Goal: Task Accomplishment & Management: Complete application form

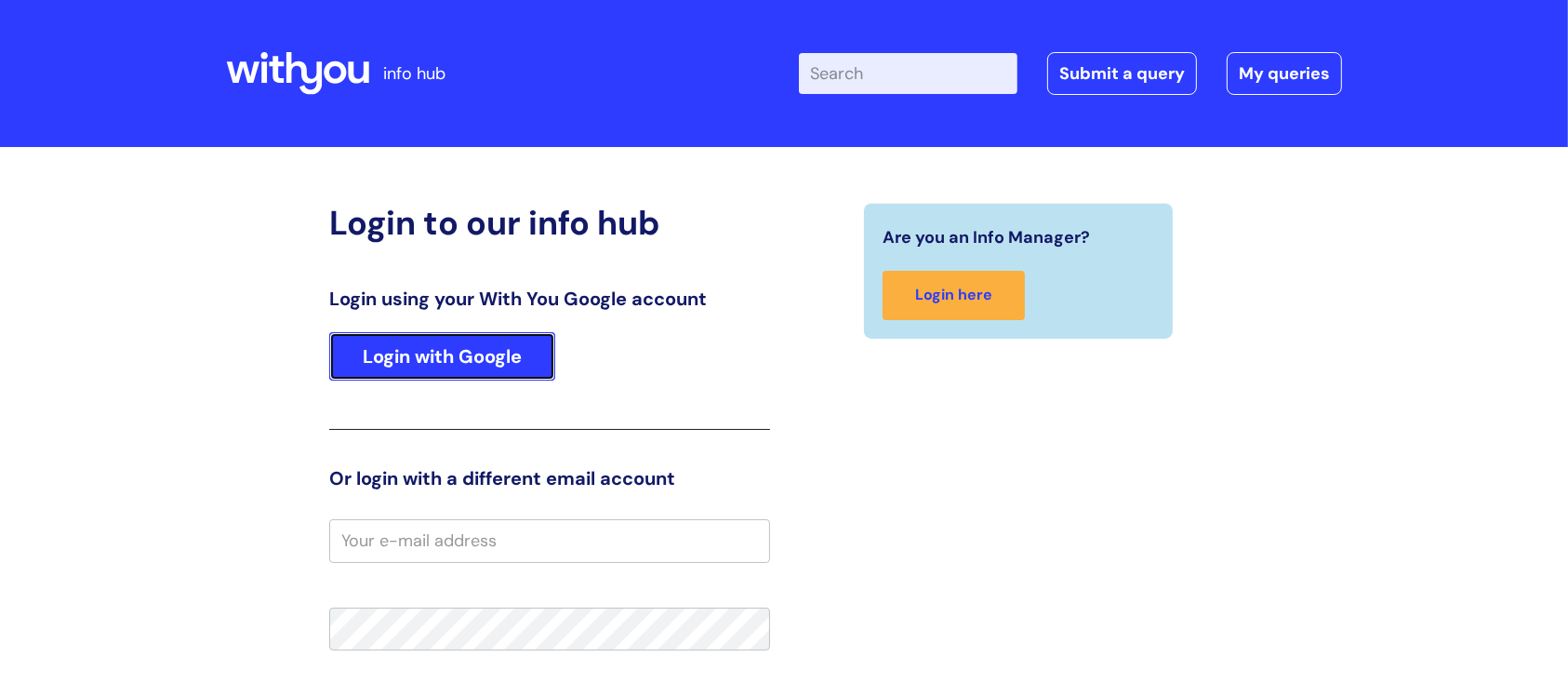
click at [422, 358] on link "Login with Google" at bounding box center [442, 356] width 226 height 48
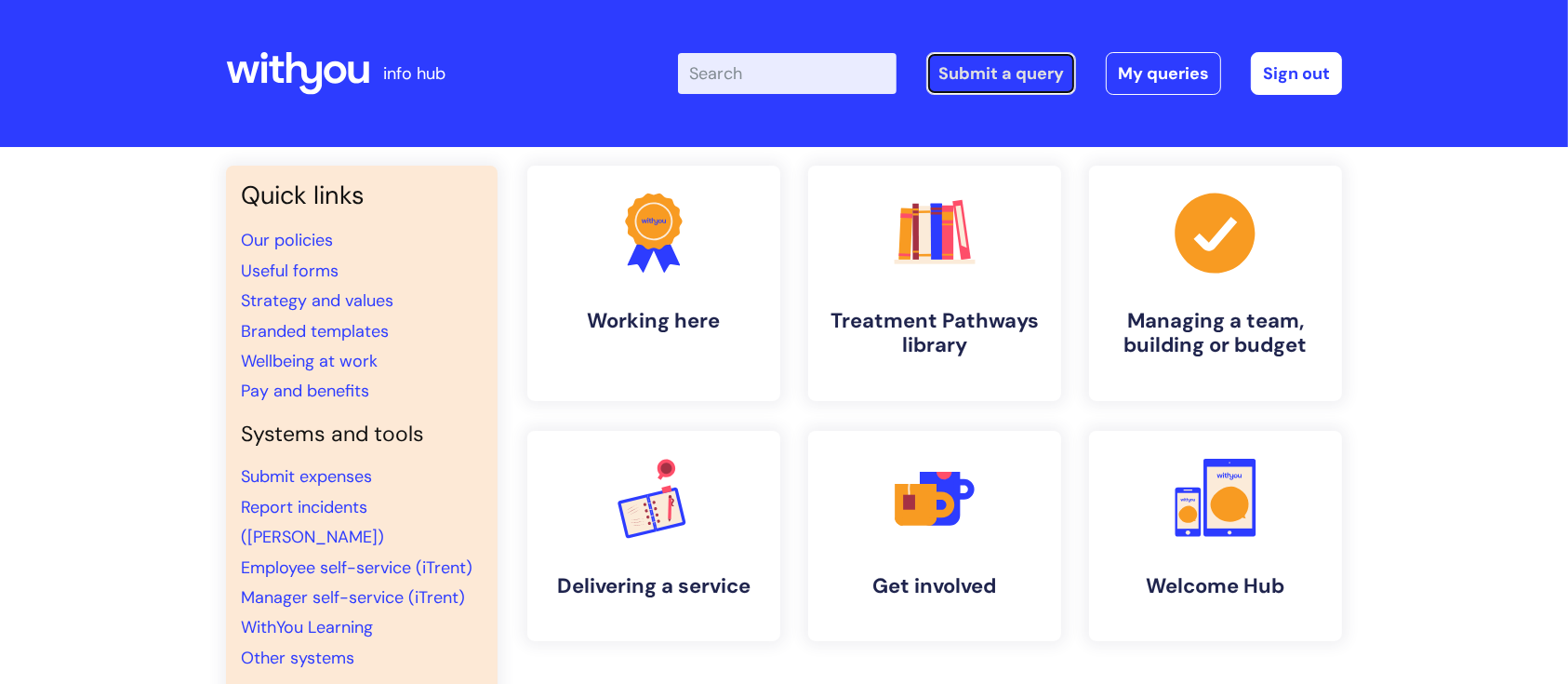
click at [972, 79] on link "Submit a query" at bounding box center [1001, 73] width 150 height 43
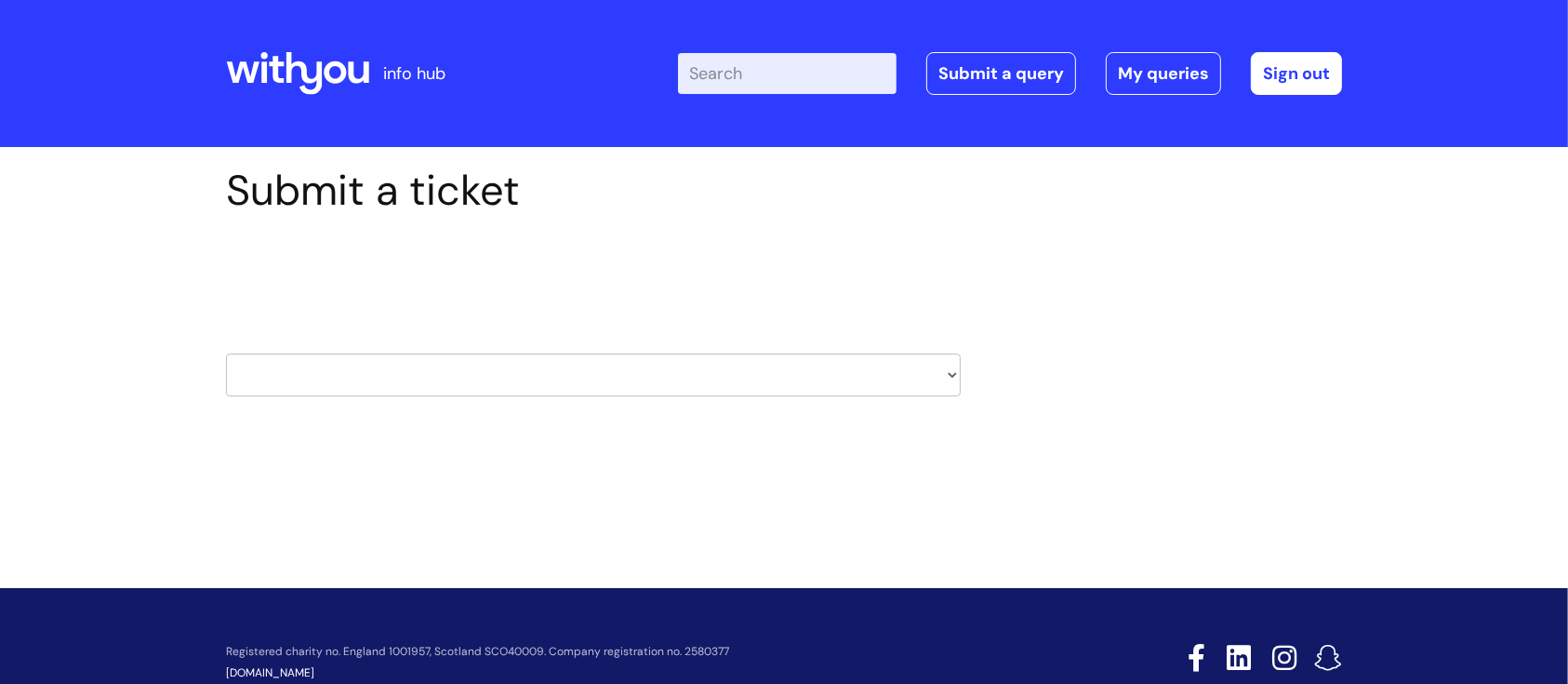
click at [951, 369] on select "HR / People IT and Support Clinical Drug Alerts Finance Accounts Data Support T…" at bounding box center [594, 374] width 735 height 43
select select "it_and_support"
click at [226, 353] on select "HR / People IT and Support Clinical Drug Alerts Finance Accounts Data Support T…" at bounding box center [594, 374] width 735 height 43
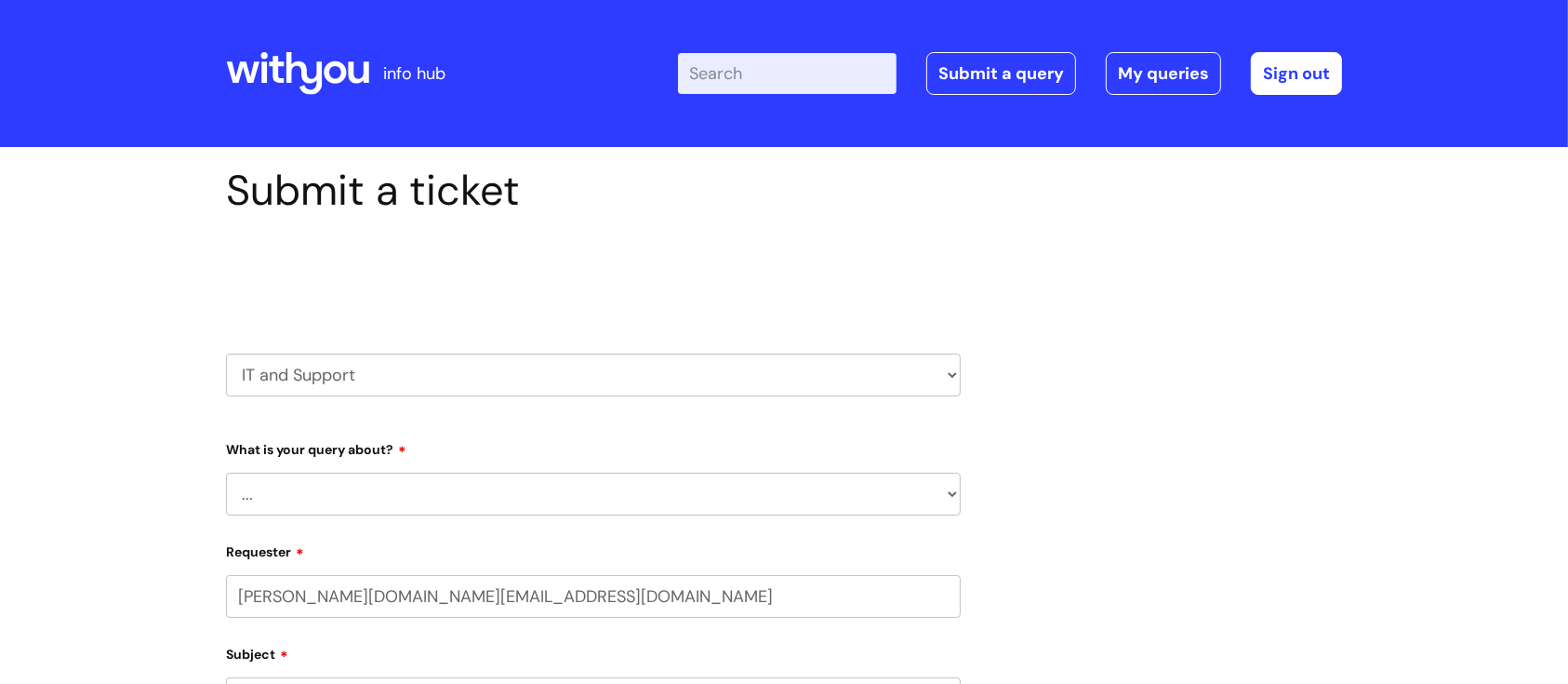
select select "80004418201"
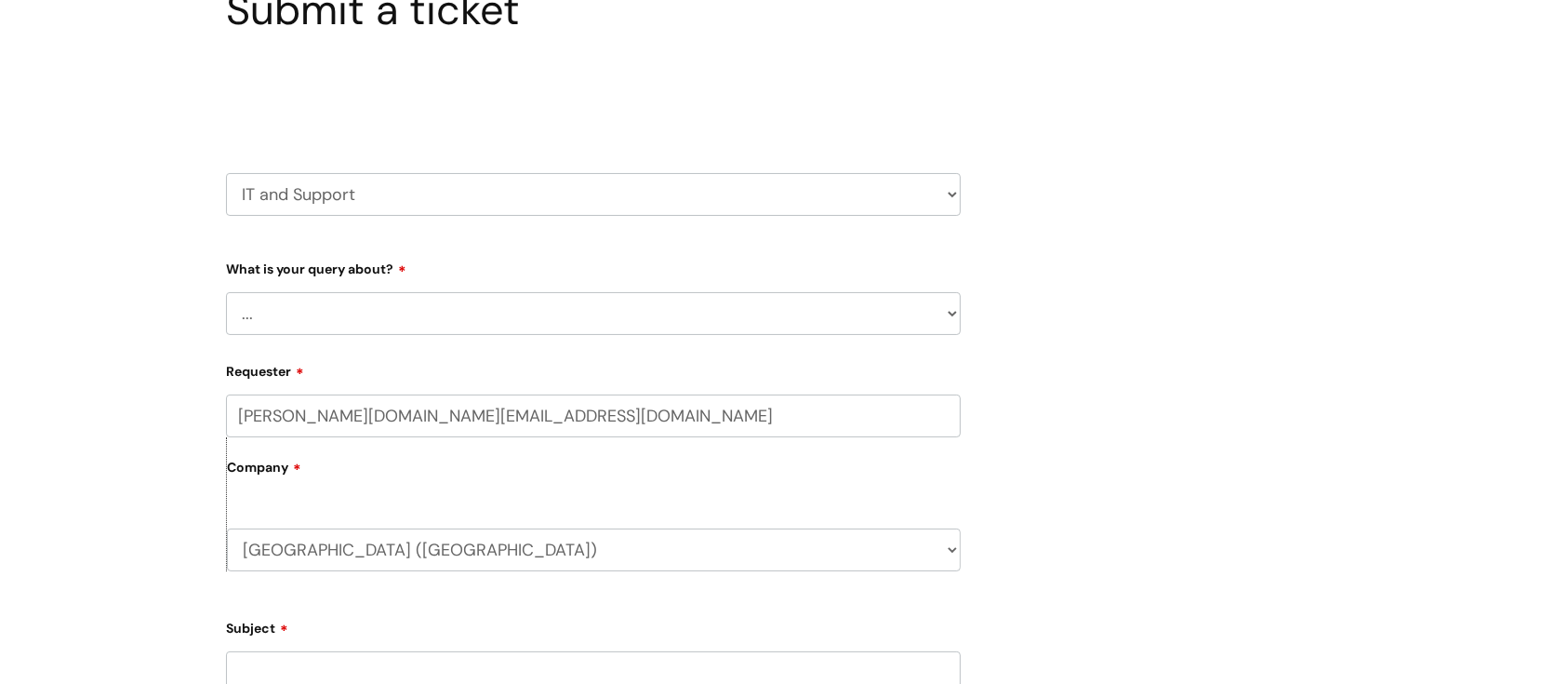
scroll to position [216, 0]
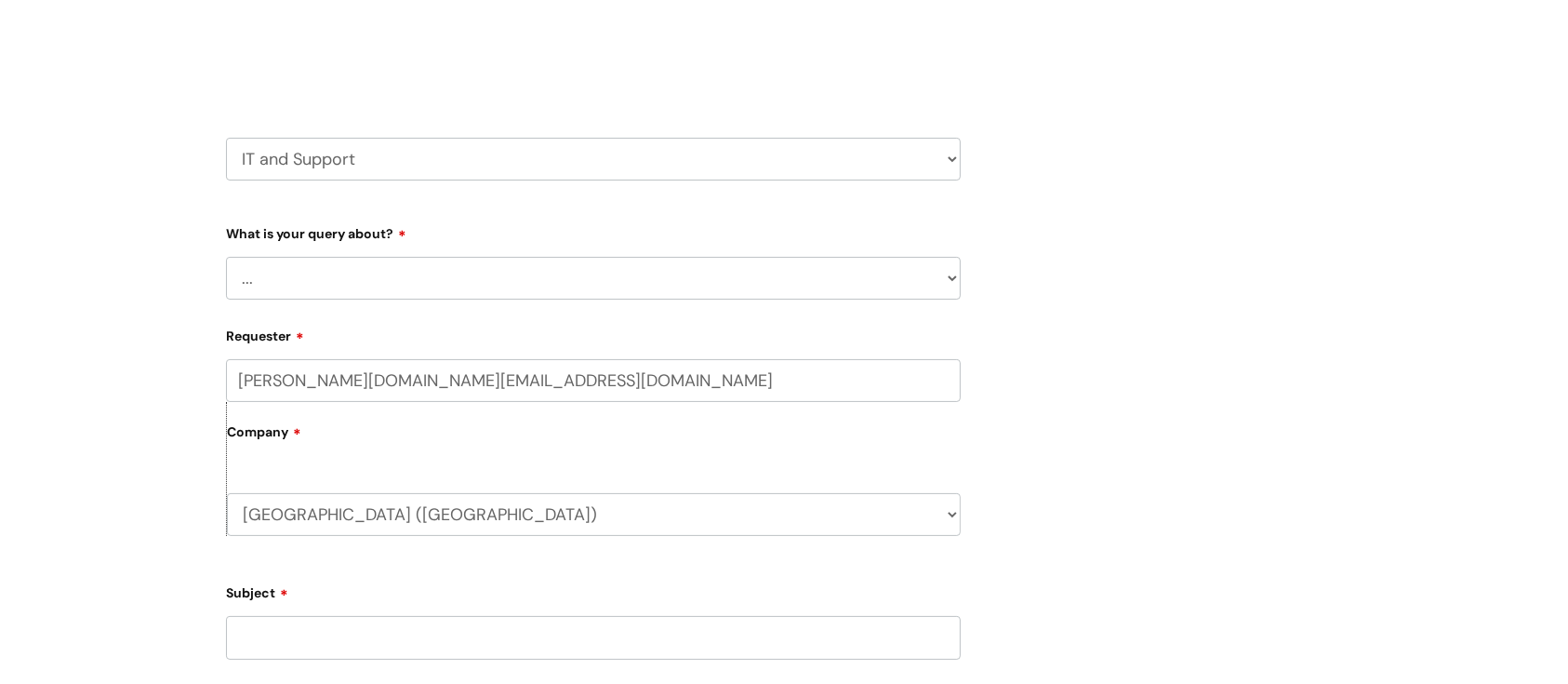
click at [953, 280] on select "... Mobile Phone Reset & MFA Accounts, Starters and Leavers IT Hardware issue I…" at bounding box center [594, 278] width 735 height 43
select select "Something Else"
click at [226, 257] on select "... Mobile Phone Reset & MFA Accounts, Starters and Leavers IT Hardware issue I…" at bounding box center [594, 278] width 735 height 43
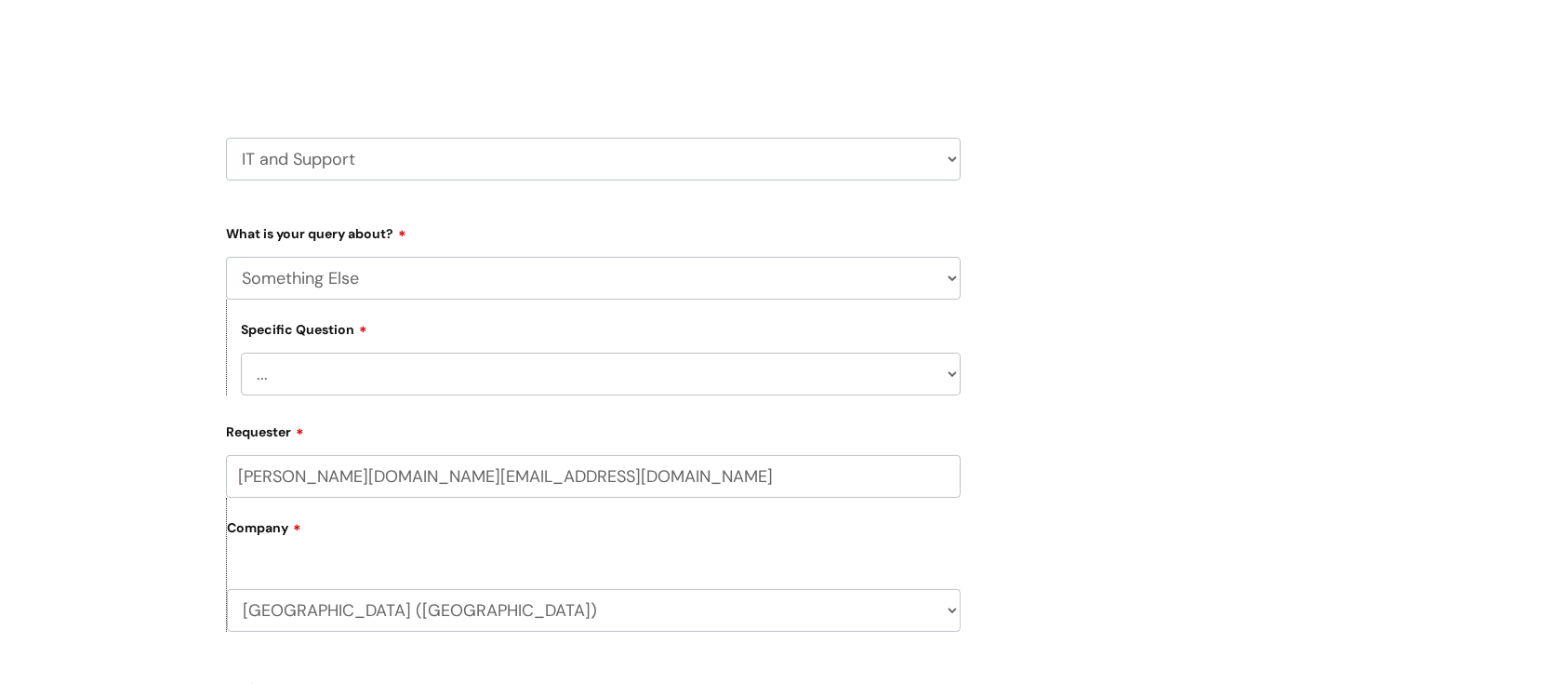
click at [937, 381] on select "... My problem is not listed" at bounding box center [600, 373] width 720 height 43
select select "My problem is not listed"
click at [241, 354] on select "... My problem is not listed" at bounding box center [600, 373] width 720 height 43
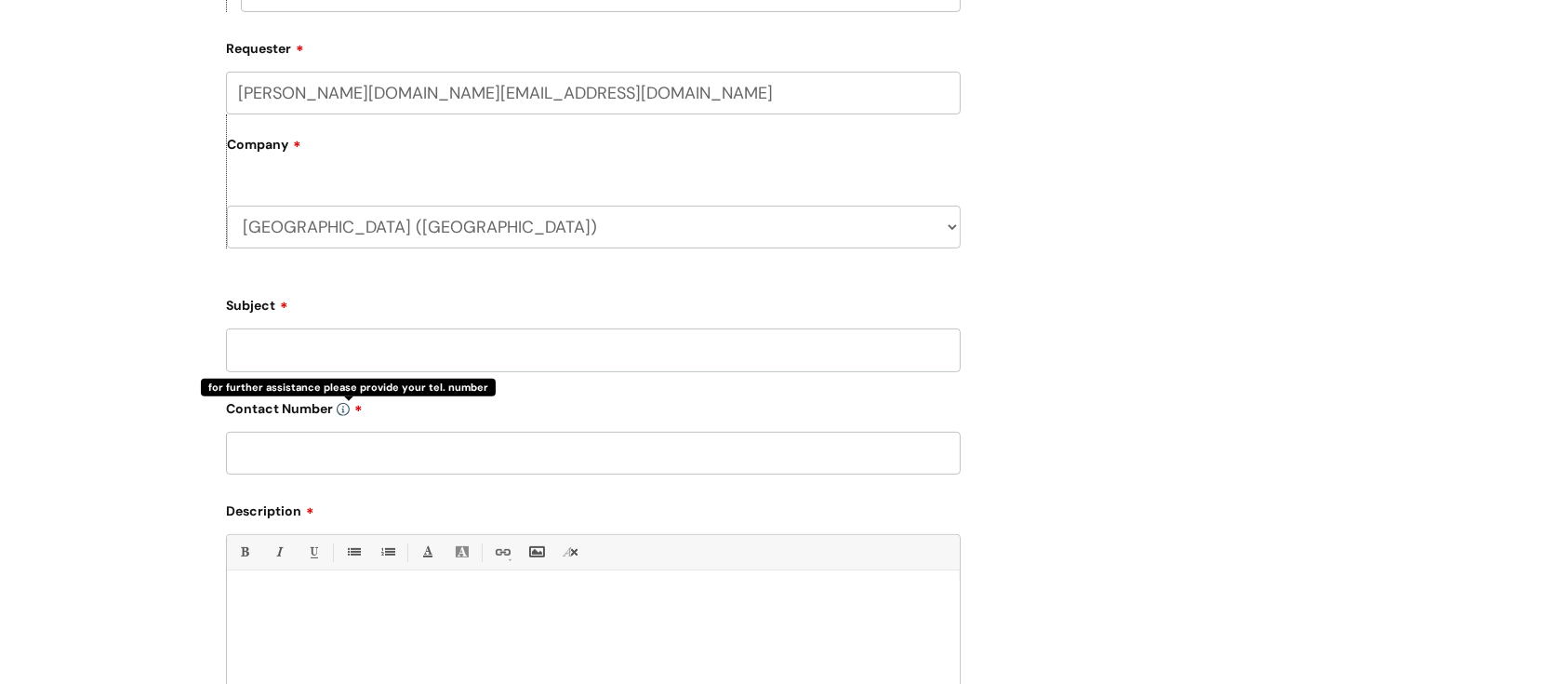
scroll to position [600, 0]
click at [449, 351] on input "Subject" at bounding box center [594, 349] width 735 height 43
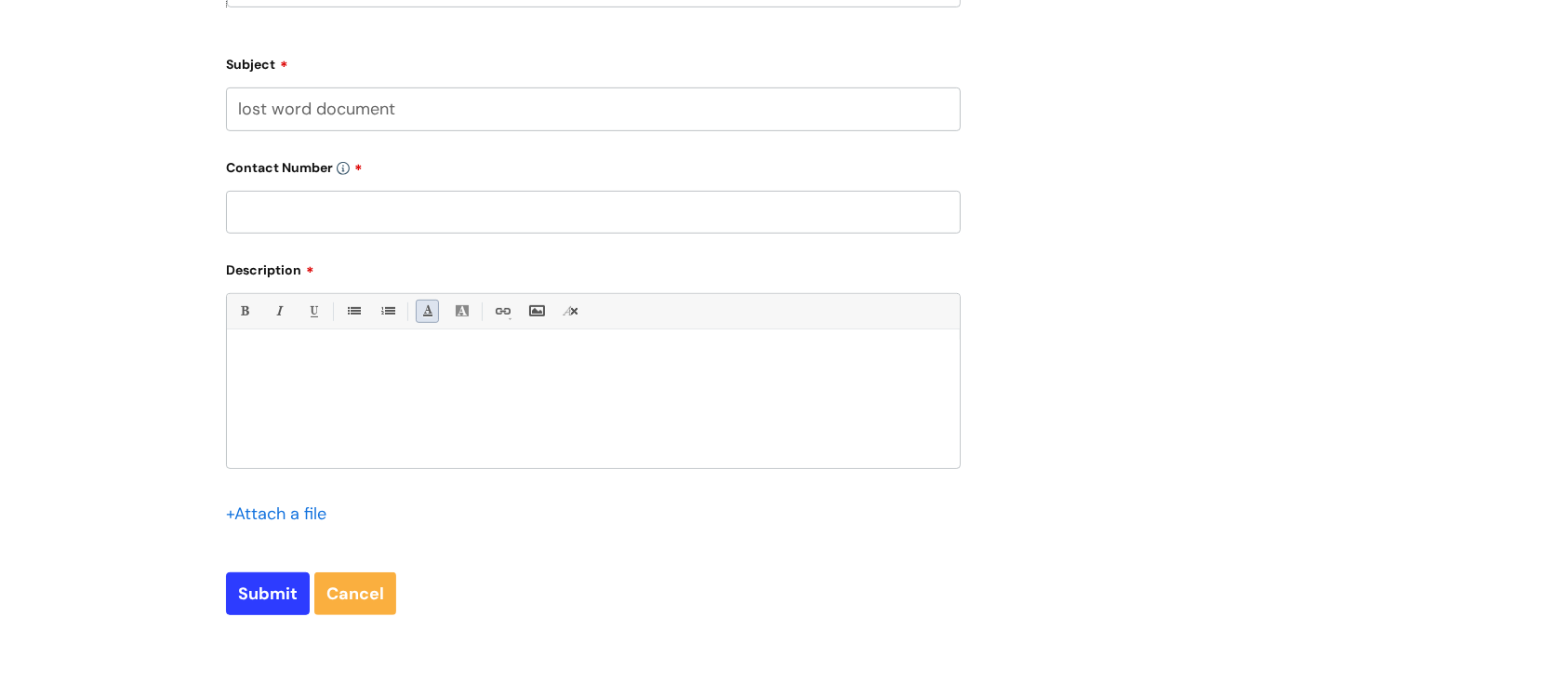
scroll to position [841, 0]
type input "lost word document"
click at [306, 366] on p at bounding box center [593, 361] width 704 height 17
click at [309, 359] on p at bounding box center [593, 361] width 704 height 17
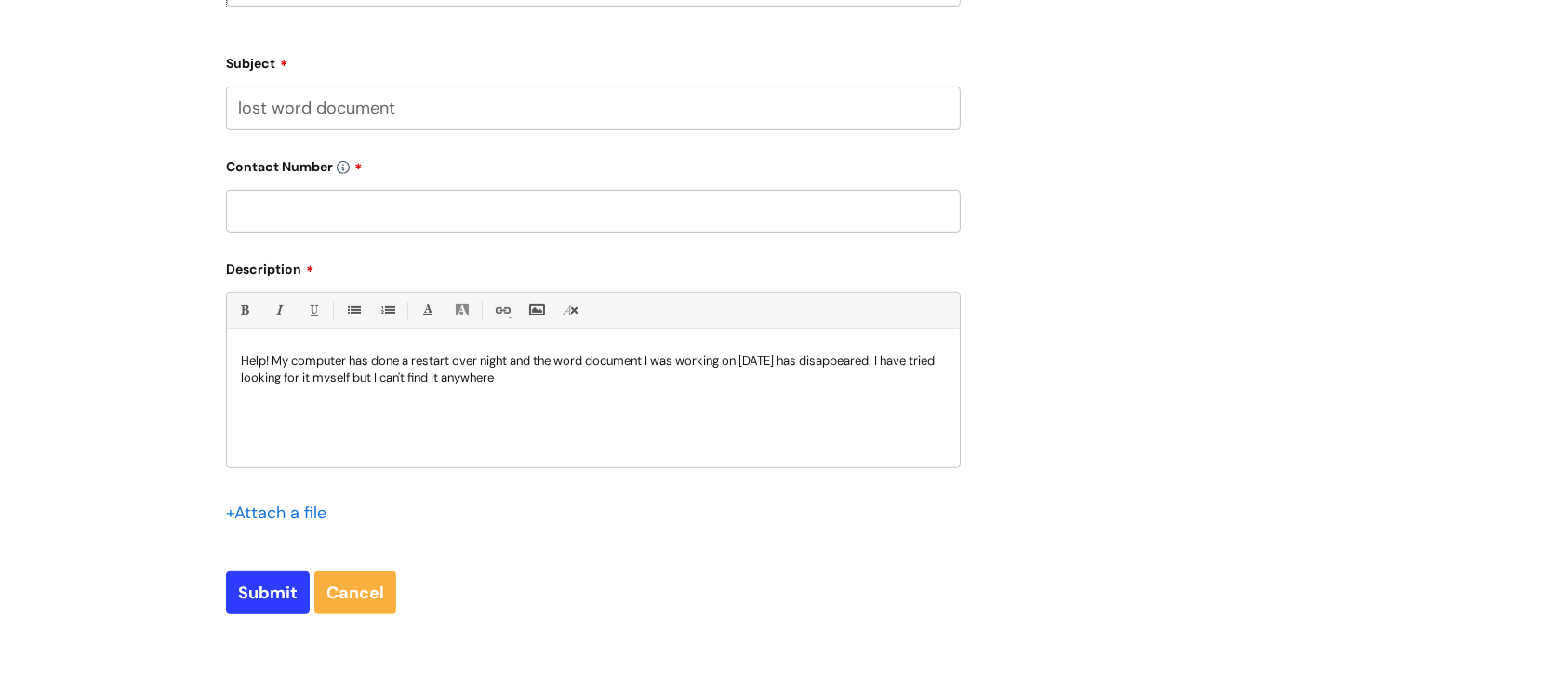
click at [544, 386] on p "Help! My computer has done a restart over night and the word document I was wor…" at bounding box center [593, 369] width 704 height 33
click at [279, 598] on input "Submit" at bounding box center [268, 592] width 83 height 43
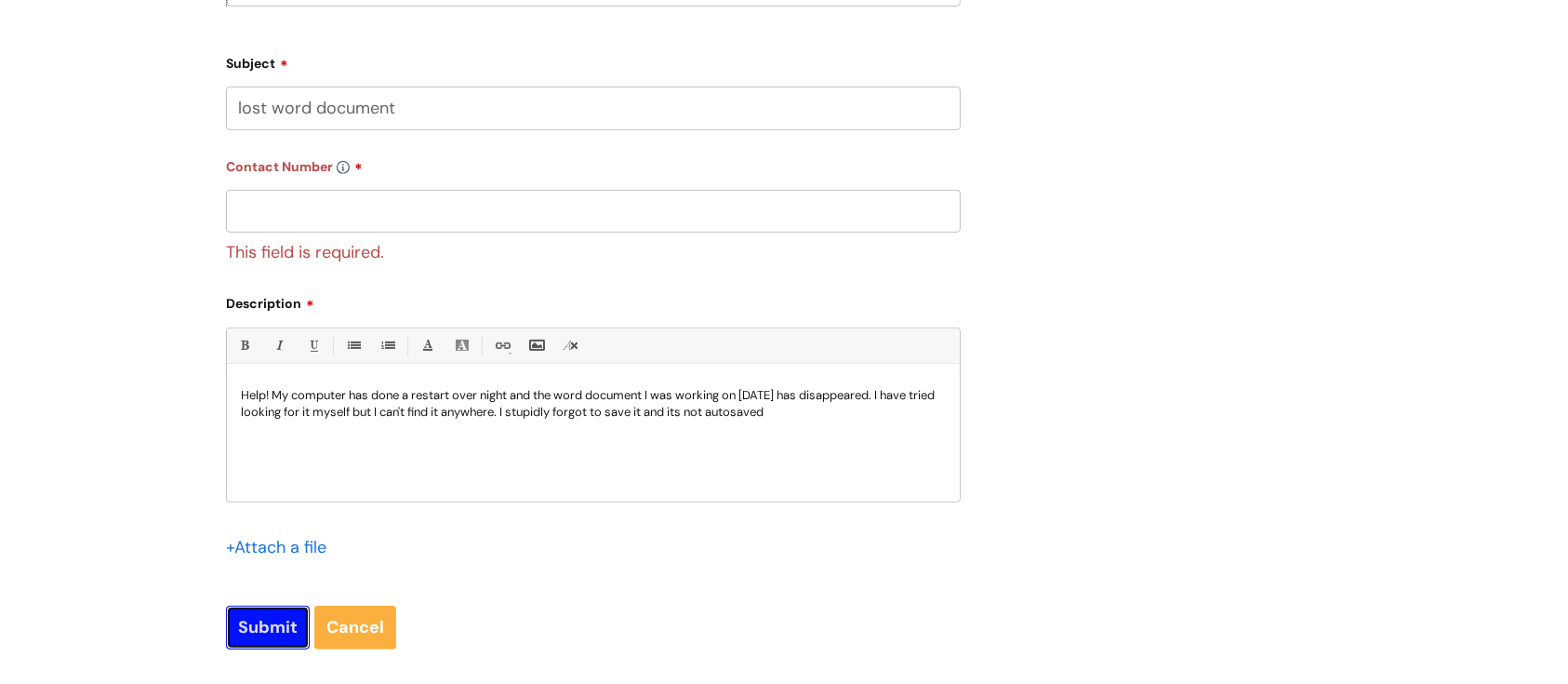
click at [260, 635] on input "Submit" at bounding box center [268, 626] width 83 height 43
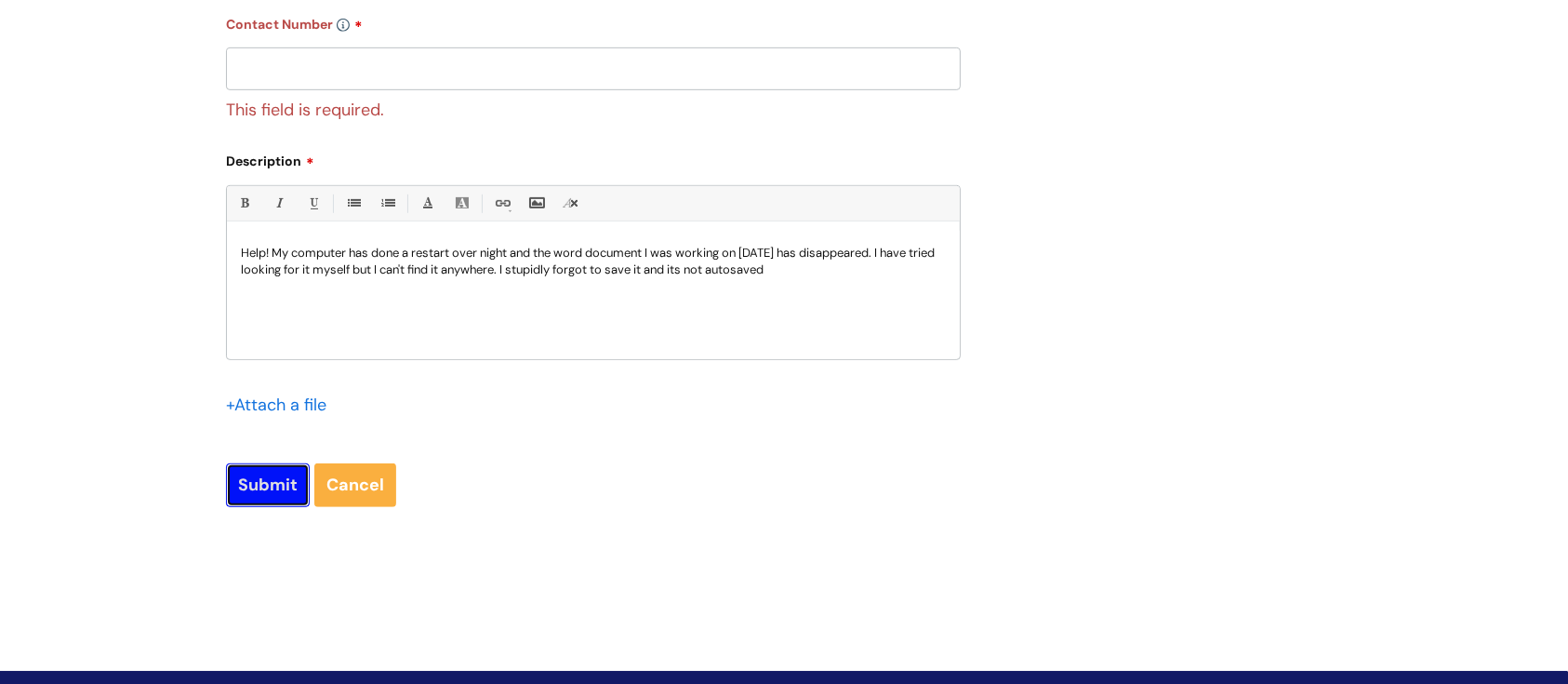
scroll to position [1124, 0]
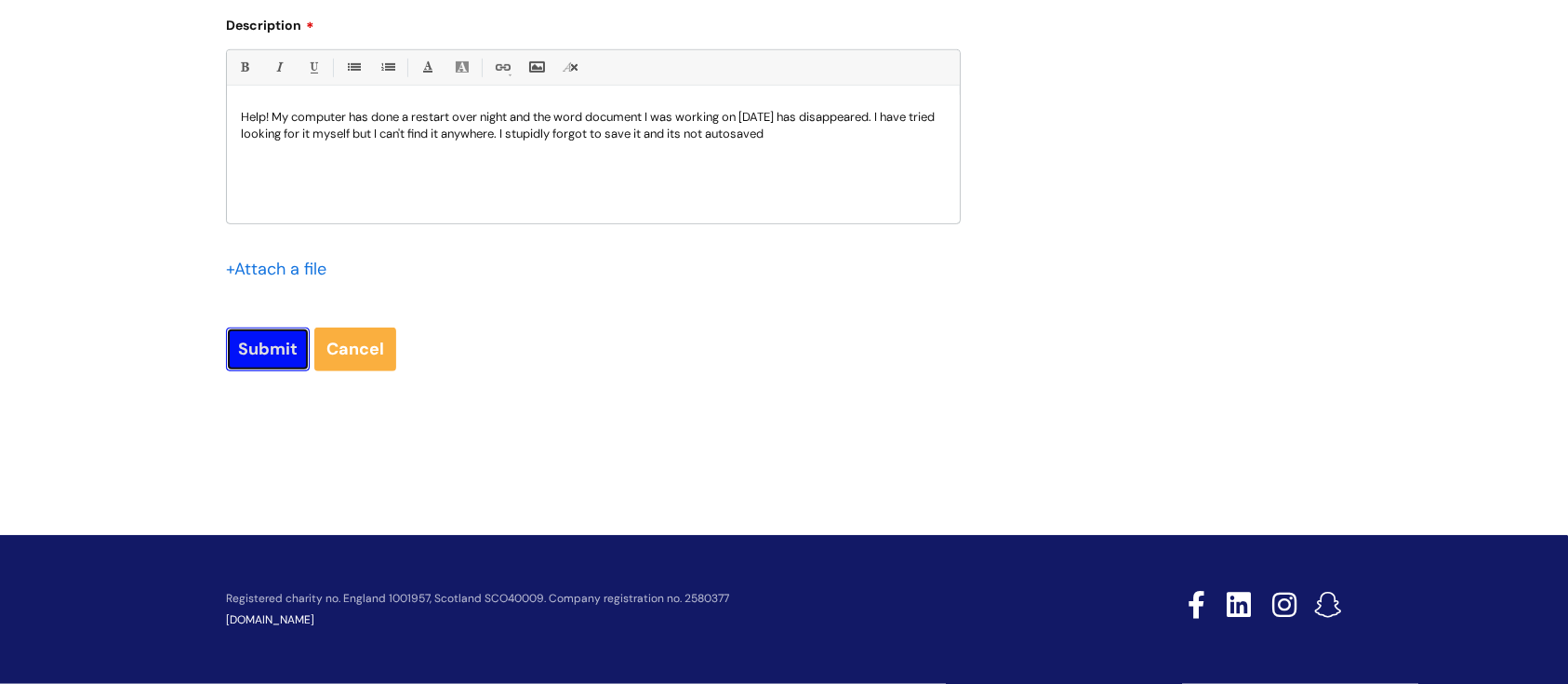
click at [285, 341] on input "Submit" at bounding box center [268, 349] width 83 height 43
click at [257, 339] on input "Submit" at bounding box center [268, 349] width 83 height 43
click at [372, 349] on link "Cancel" at bounding box center [355, 349] width 81 height 43
